Goal: Task Accomplishment & Management: Manage account settings

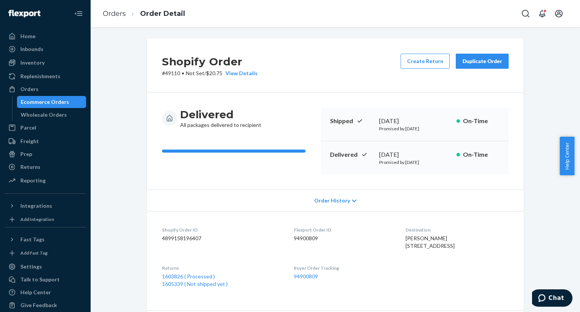
click at [53, 99] on div "Ecommerce Orders" at bounding box center [45, 102] width 48 height 8
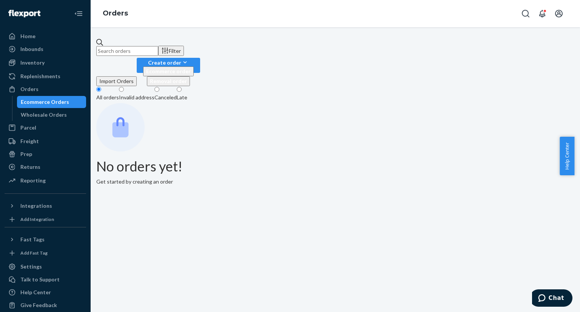
click at [158, 46] on input "text" at bounding box center [127, 51] width 62 height 10
paste input "PD1257808"
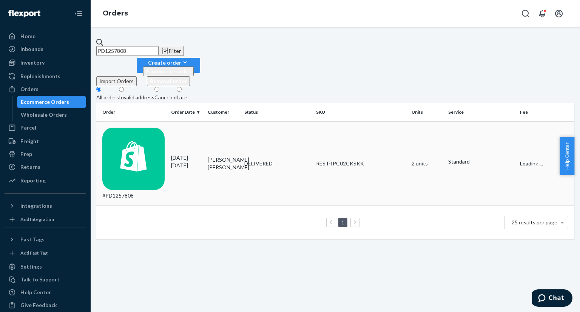
type input "PD1257808"
click at [165, 128] on div "#PD1257808" at bounding box center [133, 164] width 63 height 72
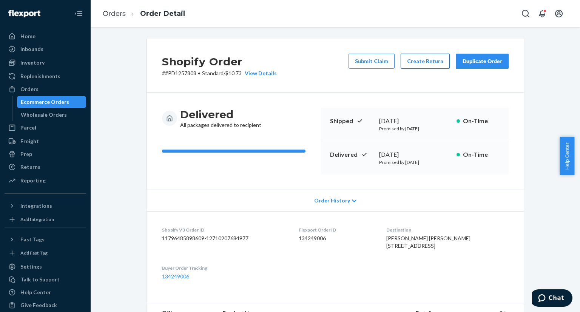
click at [419, 56] on button "Create Return" at bounding box center [425, 61] width 49 height 15
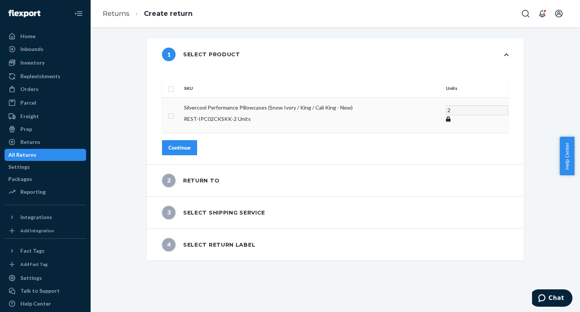
drag, startPoint x: 195, startPoint y: 134, endPoint x: 185, endPoint y: 109, distance: 27.1
click at [186, 111] on div "SKU Units Silvercool Performance Pillowcases (Snow Ivory / King / Cali King - N…" at bounding box center [335, 117] width 377 height 94
click at [174, 111] on input "checkbox" at bounding box center [171, 115] width 6 height 8
checkbox input "true"
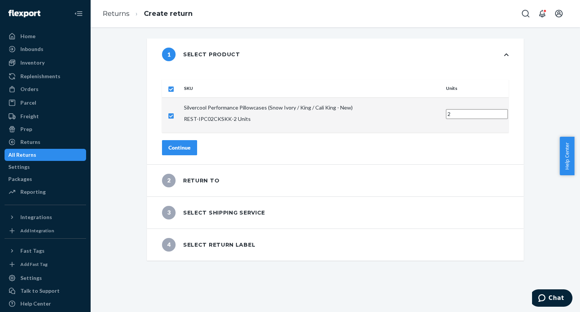
click at [446, 109] on input "2" at bounding box center [477, 114] width 62 height 10
type input "1"
click at [446, 109] on input "1" at bounding box center [477, 114] width 62 height 10
click at [191, 144] on div "Continue" at bounding box center [179, 148] width 22 height 8
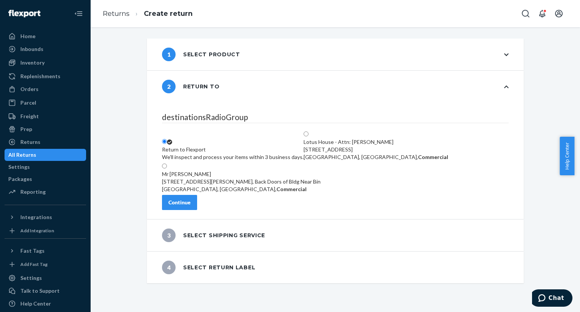
click at [190, 210] on button "Continue" at bounding box center [179, 202] width 35 height 15
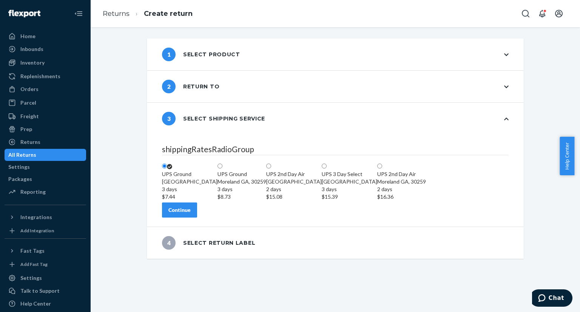
click at [191, 214] on div "Continue" at bounding box center [179, 210] width 22 height 8
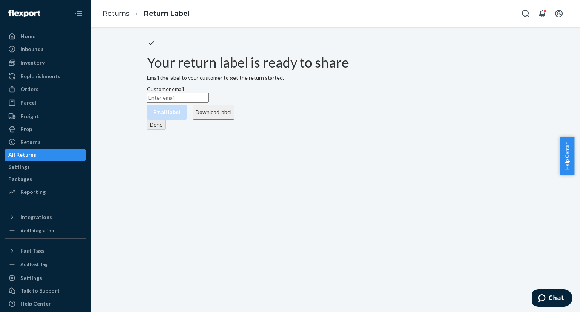
click at [234, 120] on button "Download label" at bounding box center [214, 112] width 42 height 15
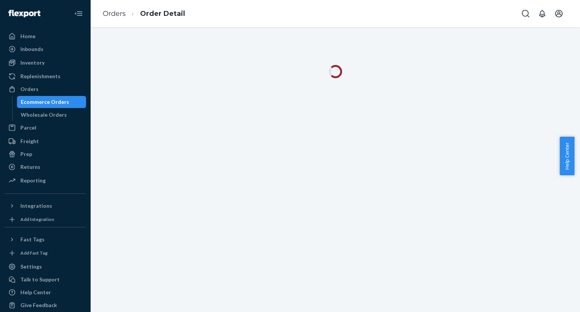
click at [56, 103] on div "Ecommerce Orders" at bounding box center [45, 102] width 48 height 8
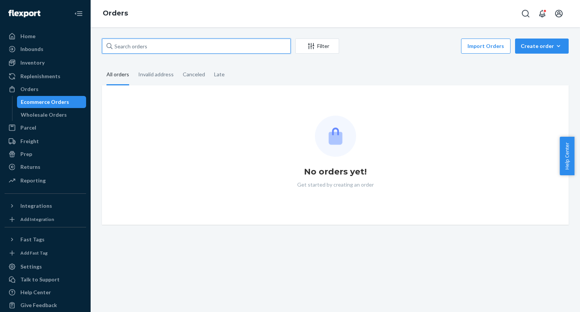
click at [164, 46] on input "text" at bounding box center [196, 46] width 189 height 15
paste input "PD2358075"
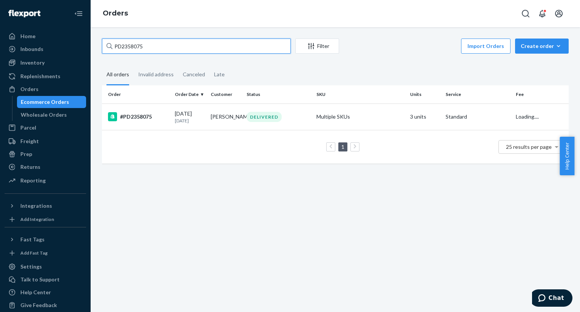
type input "PD2358075"
click at [228, 116] on td "Ethan Pham" at bounding box center [226, 116] width 36 height 26
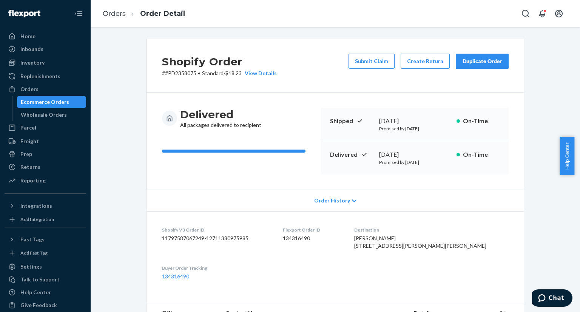
click at [38, 96] on link "Ecommerce Orders" at bounding box center [51, 102] width 69 height 12
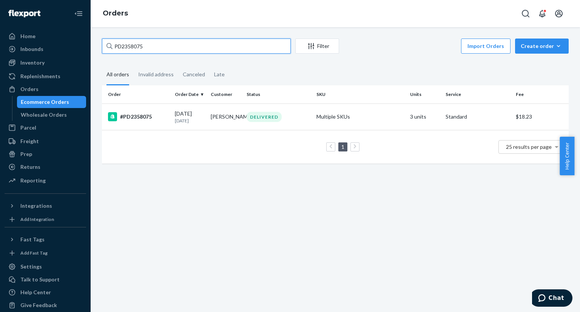
click at [125, 42] on input "PD2358075" at bounding box center [196, 46] width 189 height 15
click at [123, 45] on input "PD2358075" at bounding box center [196, 46] width 189 height 15
click at [147, 126] on td "#PD2358075" at bounding box center [137, 116] width 70 height 26
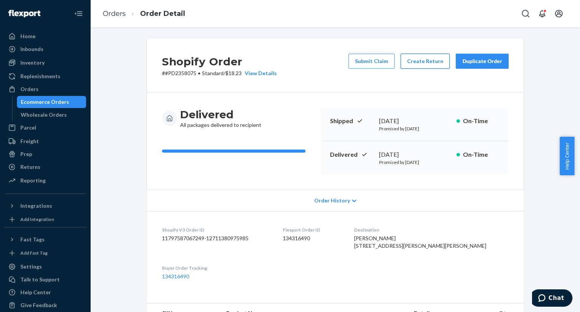
click at [422, 63] on button "Create Return" at bounding box center [425, 61] width 49 height 15
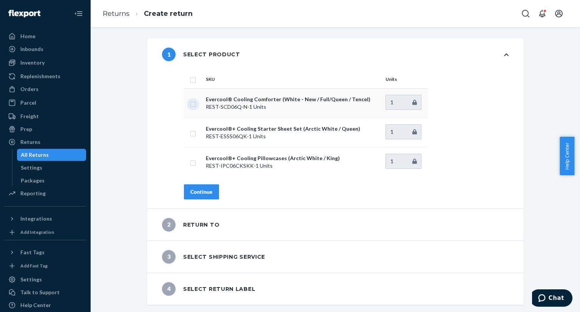
click at [190, 105] on input "checkbox" at bounding box center [193, 103] width 6 height 8
checkbox input "true"
click at [200, 189] on div "Continue" at bounding box center [201, 192] width 22 height 8
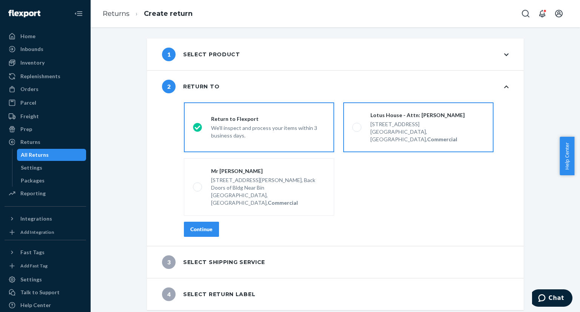
click at [361, 123] on div "Lotus House - Attn: Victoria Varela 217 NW 15th St, Miami, FL 33136, US, Commer…" at bounding box center [422, 127] width 123 height 32
click at [357, 125] on input "Lotus House - Attn: Victoria Varela 217 NW 15th St, Miami, FL 33136, US, Commer…" at bounding box center [354, 127] width 5 height 5
radio input "true"
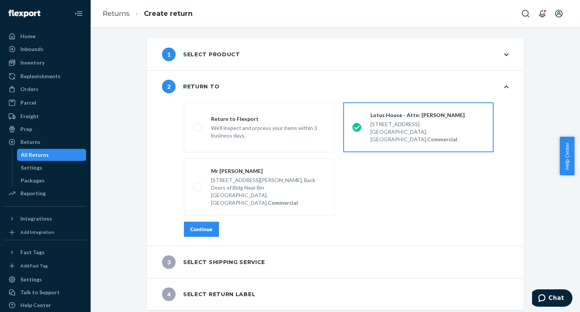
click at [201, 225] on div "Continue" at bounding box center [201, 229] width 22 height 8
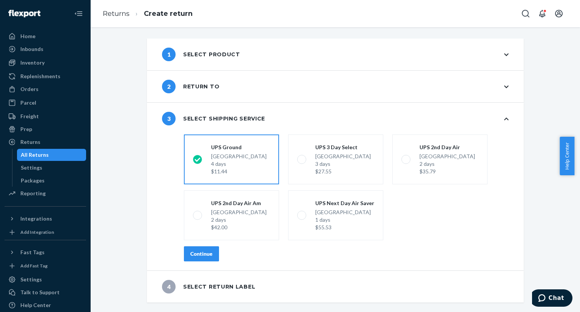
click at [200, 258] on button "Continue" at bounding box center [201, 253] width 35 height 15
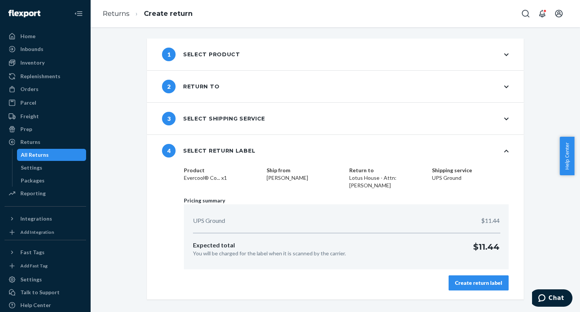
click at [474, 285] on div "Create return label" at bounding box center [478, 283] width 47 height 8
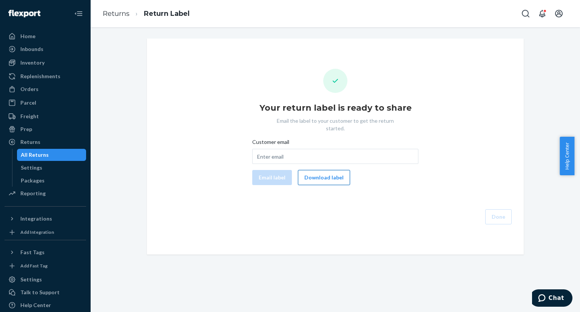
click at [317, 170] on button "Download label" at bounding box center [324, 177] width 52 height 15
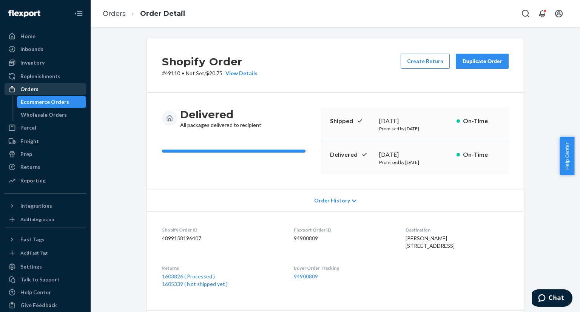
drag, startPoint x: 69, startPoint y: 102, endPoint x: 71, endPoint y: 95, distance: 7.2
click at [68, 102] on div "Ecommerce Orders" at bounding box center [52, 102] width 68 height 11
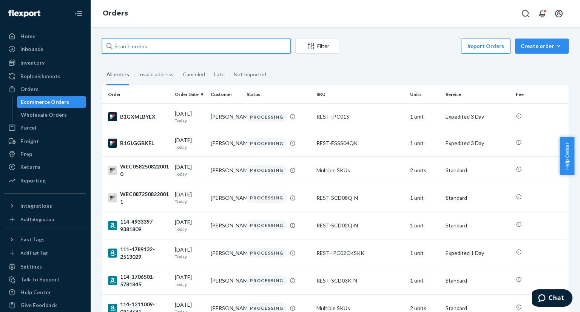
drag, startPoint x: 159, startPoint y: 51, endPoint x: 164, endPoint y: 49, distance: 6.1
click at [159, 51] on input "text" at bounding box center [196, 46] width 189 height 15
paste input "PD2358075"
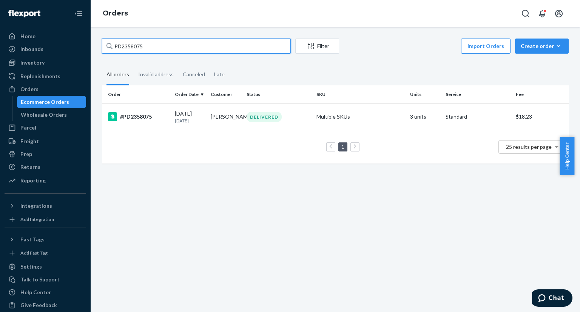
type input "PD2358075"
click at [225, 120] on td "Ethan Pham" at bounding box center [226, 116] width 36 height 26
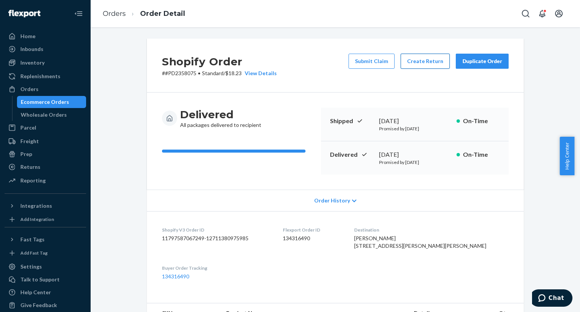
click at [417, 61] on button "Create Return" at bounding box center [425, 61] width 49 height 15
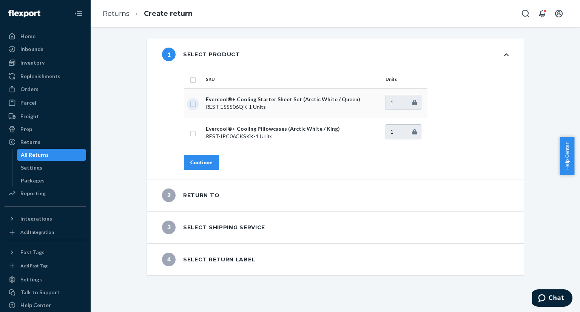
click at [191, 104] on input "checkbox" at bounding box center [193, 103] width 6 height 8
checkbox input "true"
click at [205, 163] on div "Continue" at bounding box center [201, 163] width 22 height 8
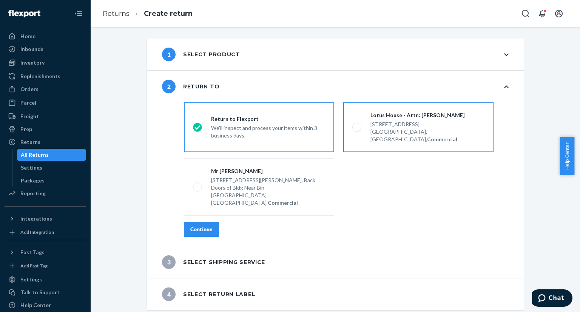
click at [354, 124] on span at bounding box center [356, 127] width 9 height 9
click at [354, 125] on input "Lotus House - Attn: Victoria Varela 217 NW 15th St, Miami, FL 33136, US, Commer…" at bounding box center [354, 127] width 5 height 5
radio input "true"
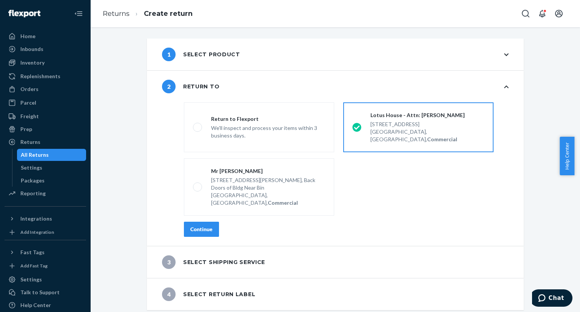
click at [203, 225] on div "Continue" at bounding box center [201, 229] width 22 height 8
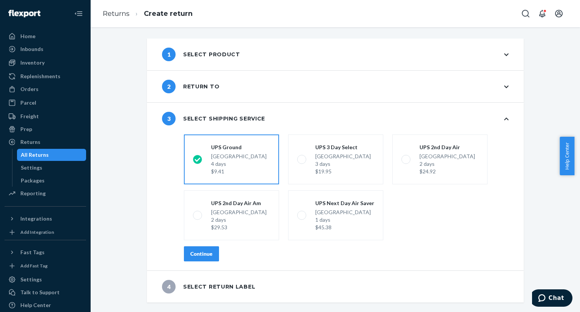
click at [196, 257] on div "Continue" at bounding box center [201, 254] width 22 height 8
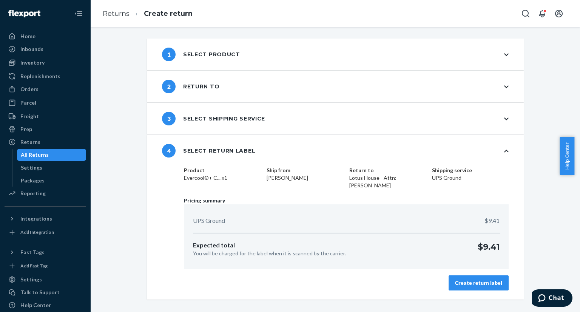
click at [478, 283] on div "Create return label" at bounding box center [478, 283] width 47 height 8
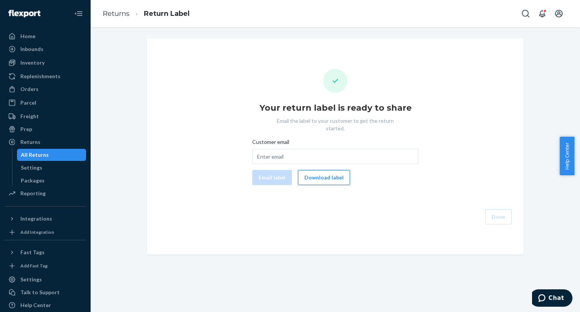
click at [316, 170] on button "Download label" at bounding box center [324, 177] width 52 height 15
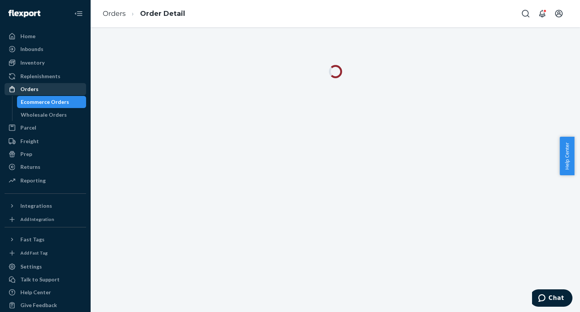
drag, startPoint x: 46, startPoint y: 102, endPoint x: 66, endPoint y: 94, distance: 21.0
click at [47, 102] on div "Ecommerce Orders" at bounding box center [45, 102] width 48 height 8
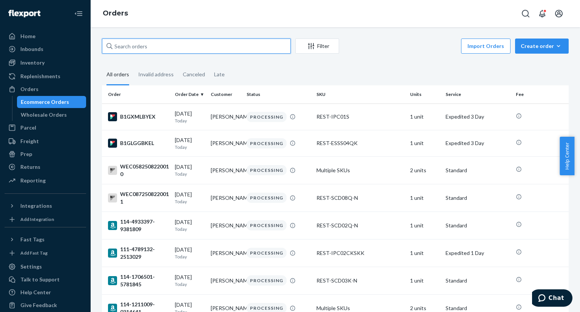
click at [158, 51] on input "text" at bounding box center [196, 46] width 189 height 15
paste input "PD2358075"
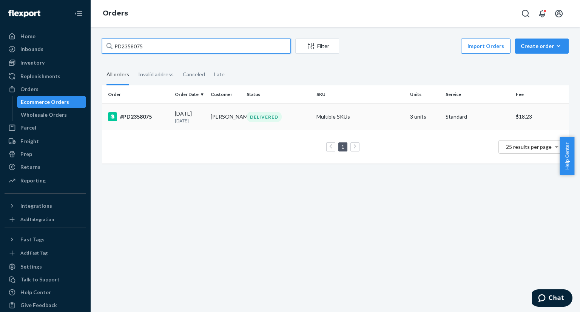
type input "PD2358075"
click at [161, 105] on td "#PD2358075" at bounding box center [137, 116] width 70 height 26
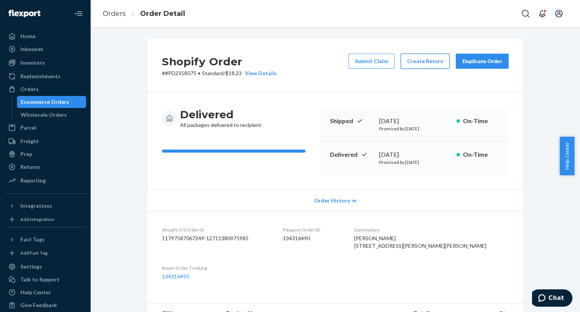
click at [414, 63] on button "Create Return" at bounding box center [425, 61] width 49 height 15
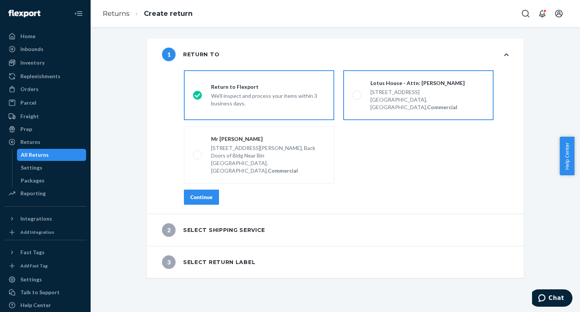
click at [353, 91] on span at bounding box center [356, 95] width 9 height 9
click at [353, 93] on input "Lotus House - Attn: Victoria Varela 217 NW 15th St, Miami, FL 33136, US, Commer…" at bounding box center [354, 95] width 5 height 5
radio input "true"
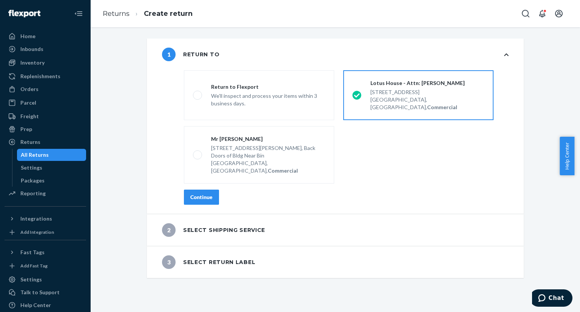
click at [202, 193] on div "Continue" at bounding box center [201, 197] width 22 height 8
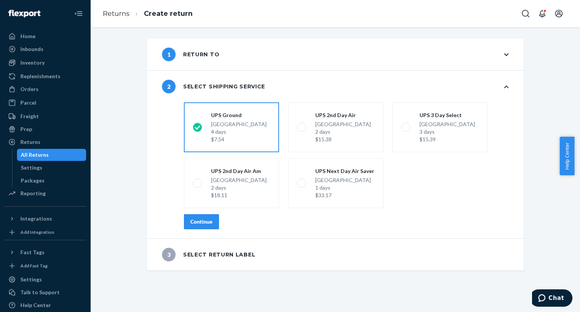
click at [203, 216] on button "Continue" at bounding box center [201, 221] width 35 height 15
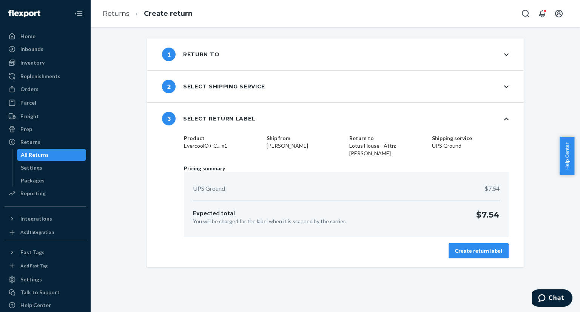
click at [470, 254] on div "Create return label" at bounding box center [478, 251] width 47 height 8
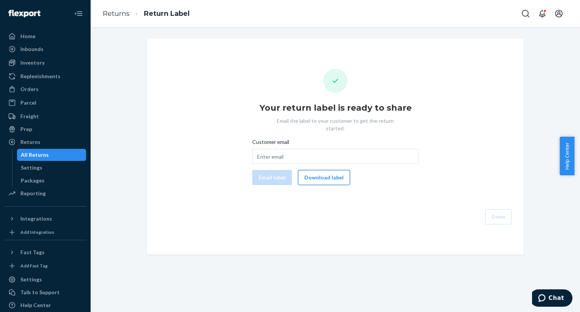
click at [328, 170] on button "Download label" at bounding box center [324, 177] width 52 height 15
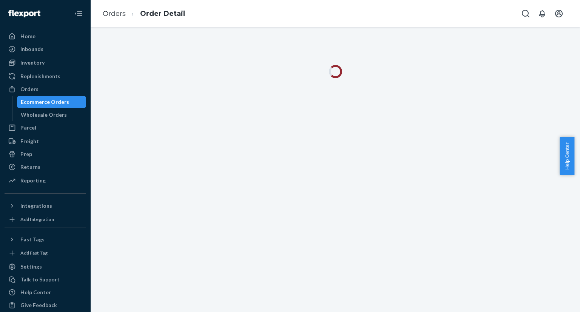
click at [56, 105] on div "Ecommerce Orders" at bounding box center [45, 102] width 48 height 8
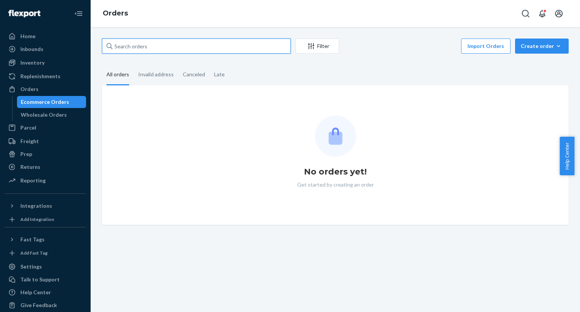
click at [147, 44] on input "text" at bounding box center [196, 46] width 189 height 15
paste input "US25335827"
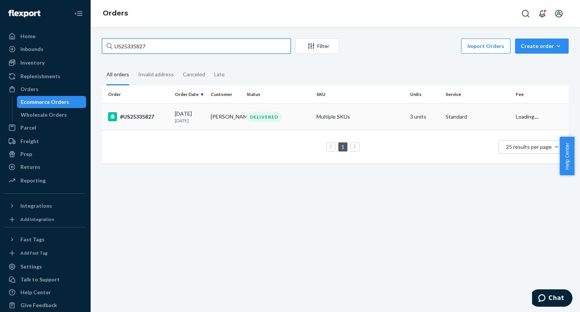
type input "US25335827"
click at [147, 118] on div "#US25335827" at bounding box center [138, 116] width 61 height 9
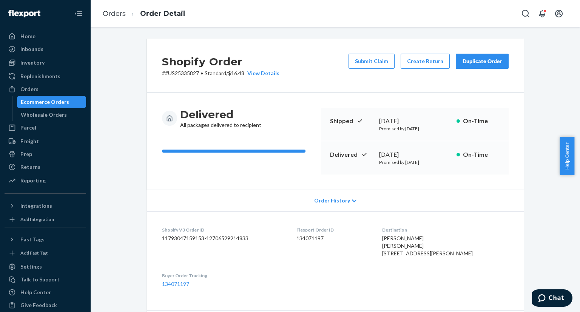
click at [52, 102] on div "Ecommerce Orders" at bounding box center [45, 102] width 48 height 8
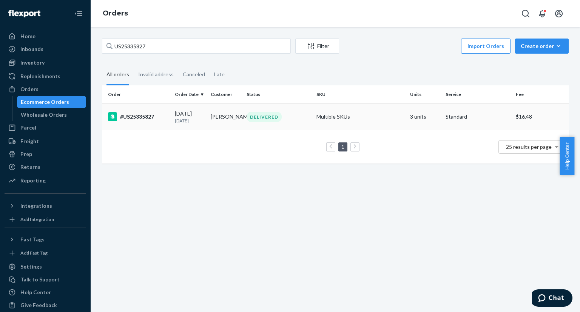
click at [176, 112] on div "[DATE] [DATE]" at bounding box center [190, 117] width 30 height 14
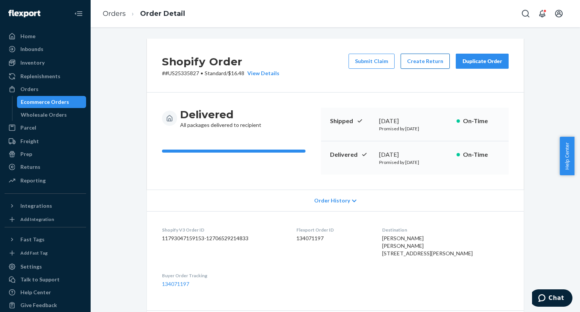
click at [436, 60] on button "Create Return" at bounding box center [425, 61] width 49 height 15
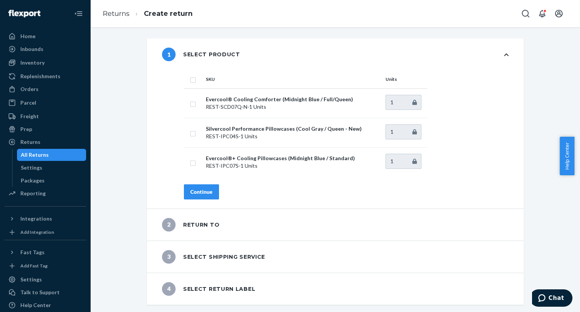
click at [48, 154] on div "All Returns" at bounding box center [52, 155] width 68 height 11
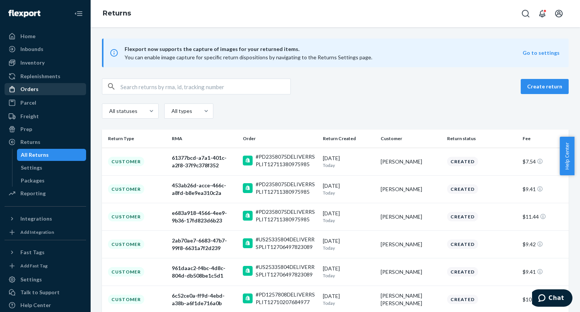
click at [36, 87] on div "Orders" at bounding box center [29, 89] width 18 height 8
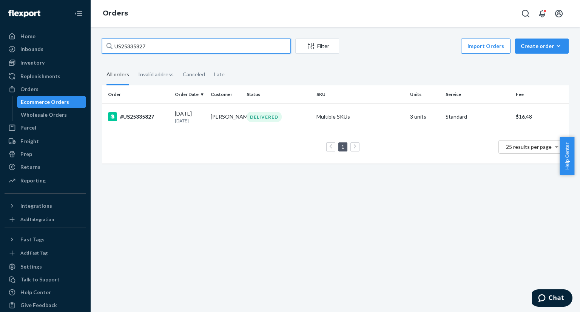
click at [125, 44] on input "US25335827" at bounding box center [196, 46] width 189 height 15
click at [124, 45] on input "US25335827" at bounding box center [196, 46] width 189 height 15
click at [127, 46] on input "US25335827" at bounding box center [196, 46] width 189 height 15
click at [123, 46] on input "US25335827" at bounding box center [196, 46] width 189 height 15
click at [130, 46] on input "US25335827" at bounding box center [196, 46] width 189 height 15
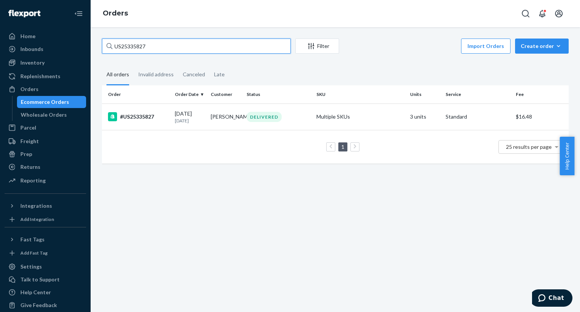
click at [131, 44] on input "US25335827" at bounding box center [196, 46] width 189 height 15
drag, startPoint x: 154, startPoint y: 46, endPoint x: 88, endPoint y: 46, distance: 66.5
click at [88, 46] on div "Home Inbounds Shipping Plans Problems Inventory Products Replenishments Orders …" at bounding box center [290, 156] width 580 height 312
paste input "PD20429"
type input "PD2042927"
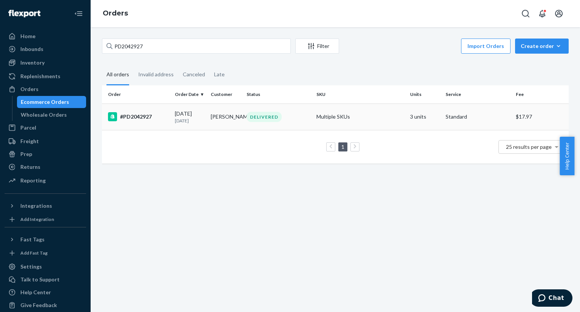
click at [161, 128] on td "#PD2042927" at bounding box center [137, 116] width 70 height 26
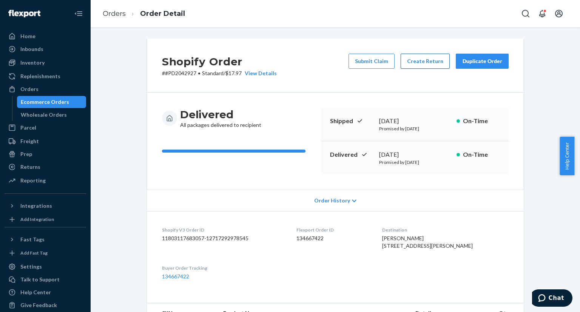
click at [413, 63] on button "Create Return" at bounding box center [425, 61] width 49 height 15
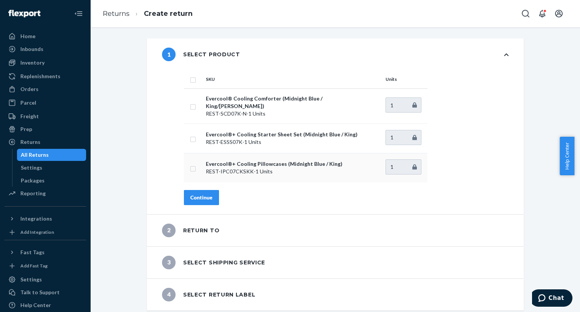
click at [190, 164] on input "checkbox" at bounding box center [193, 168] width 6 height 8
checkbox input "true"
click at [201, 197] on button "Continue" at bounding box center [201, 197] width 35 height 15
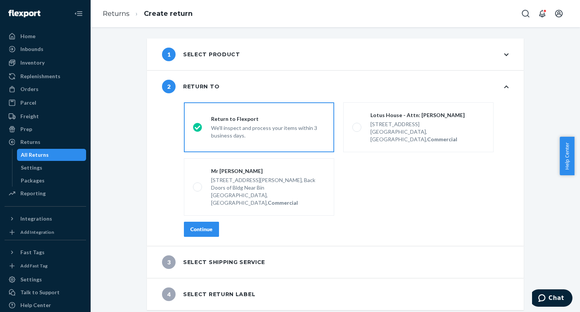
click at [196, 225] on div "Continue" at bounding box center [201, 229] width 22 height 8
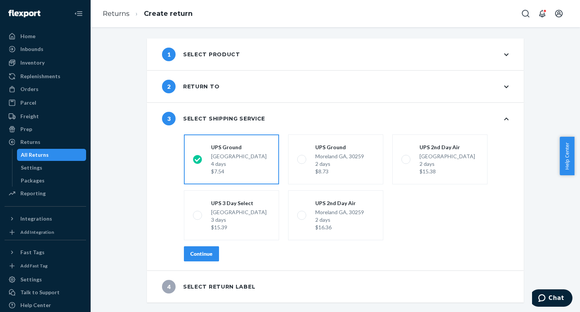
click at [207, 255] on div "Continue" at bounding box center [201, 254] width 22 height 8
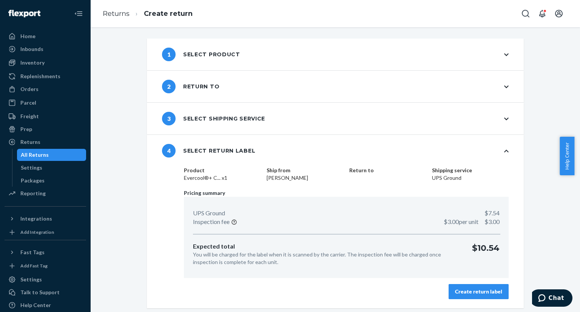
click at [465, 287] on button "Create return label" at bounding box center [479, 291] width 60 height 15
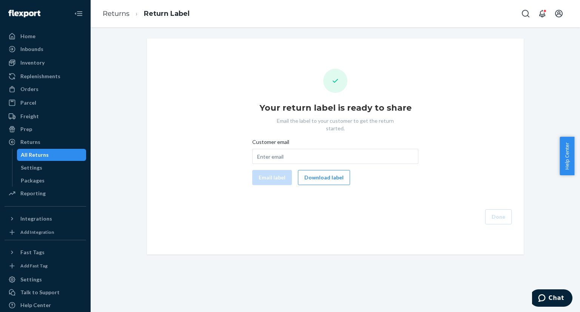
drag, startPoint x: 330, startPoint y: 168, endPoint x: 400, endPoint y: 94, distance: 102.0
click at [330, 170] on button "Download label" at bounding box center [324, 177] width 52 height 15
